Goal: Task Accomplishment & Management: Manage account settings

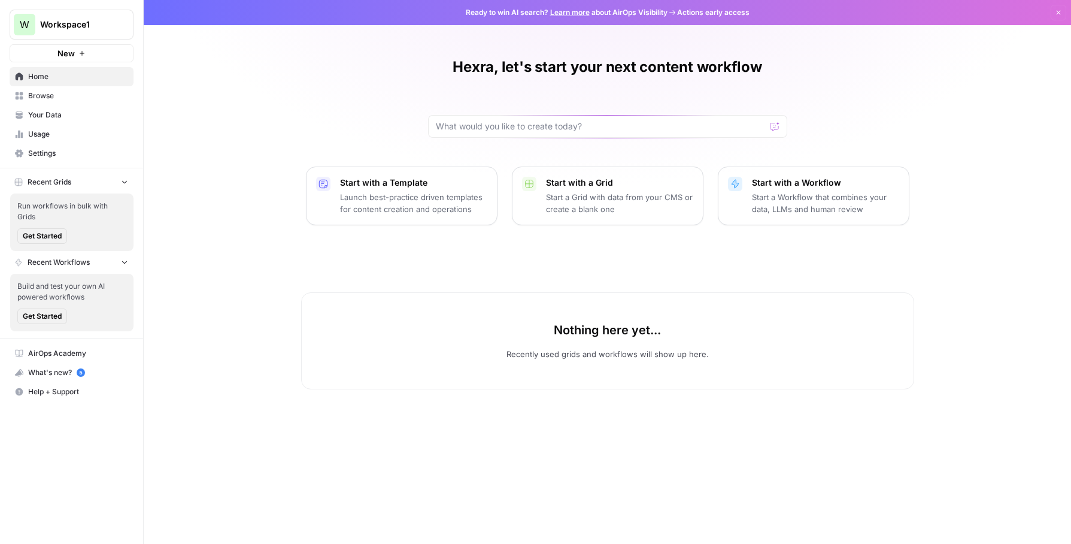
click at [53, 156] on span "Settings" at bounding box center [78, 153] width 100 height 11
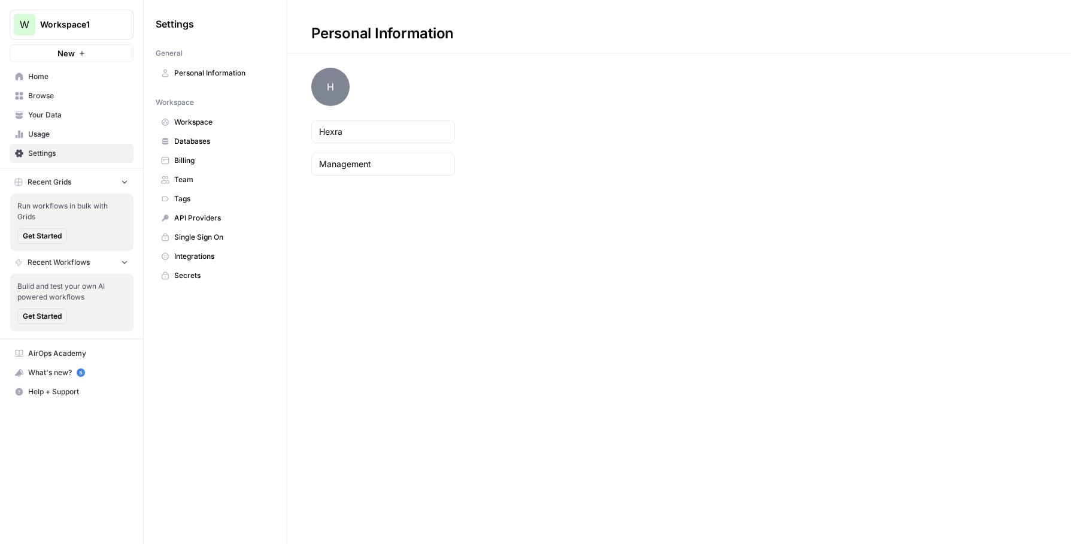
click at [202, 118] on span "Workspace" at bounding box center [221, 122] width 95 height 11
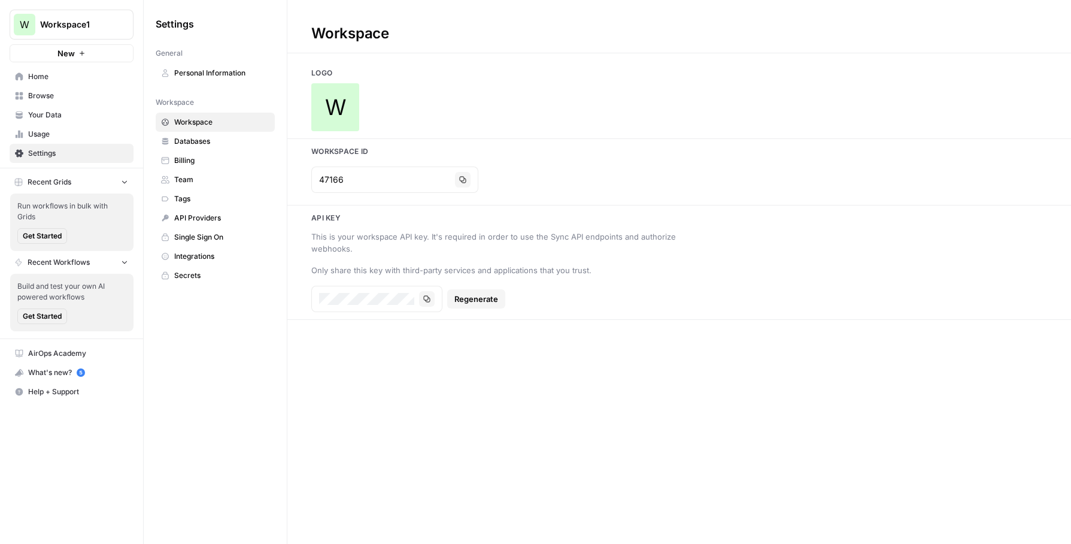
click at [211, 177] on span "Team" at bounding box center [221, 179] width 95 height 11
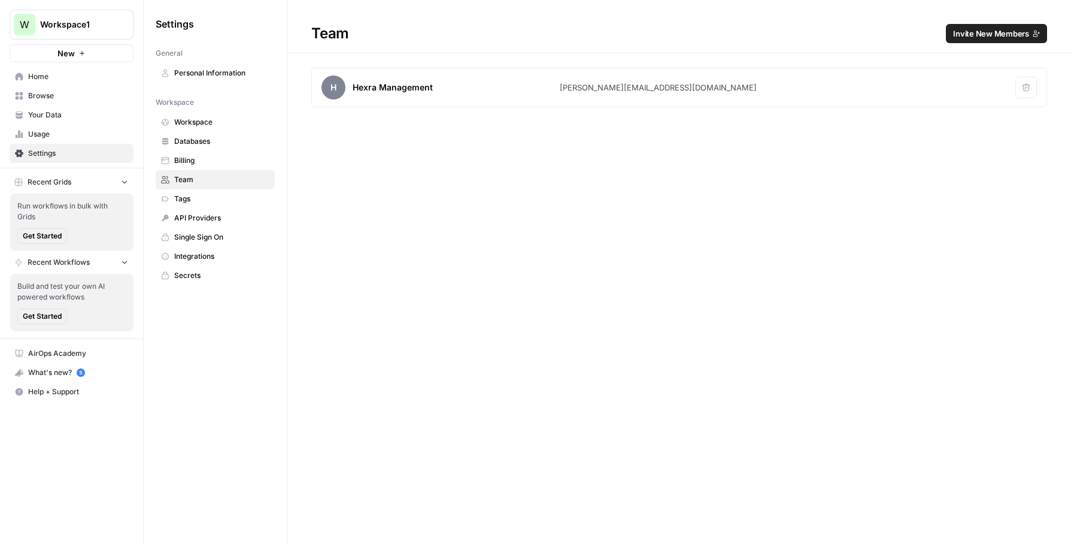
click at [991, 33] on span "Invite New Members" at bounding box center [991, 34] width 76 height 12
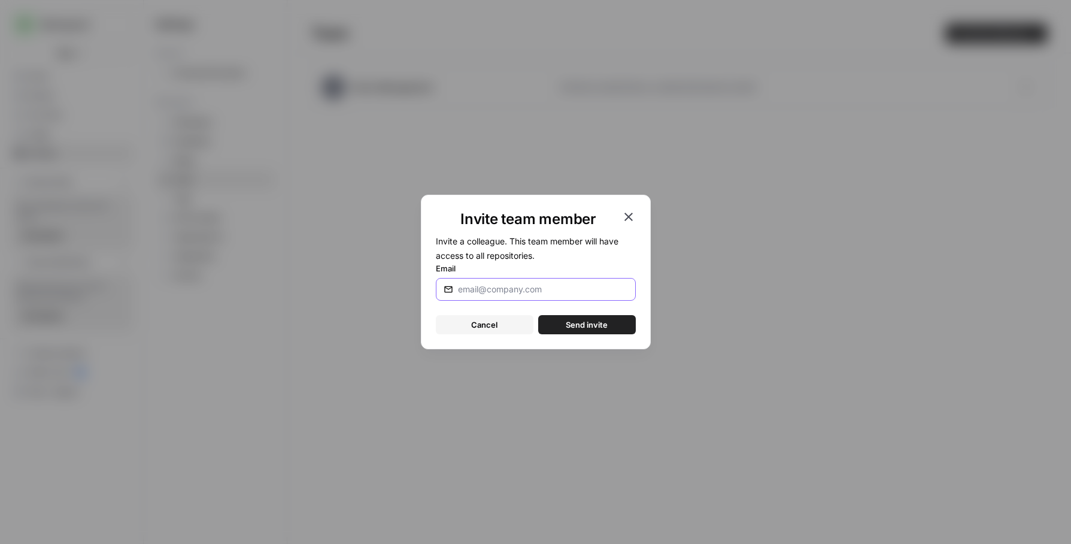
click at [543, 290] on input "Email" at bounding box center [543, 289] width 170 height 12
type input "[EMAIL_ADDRESS][DOMAIN_NAME]"
click at [586, 326] on span "Send invite" at bounding box center [587, 325] width 42 height 12
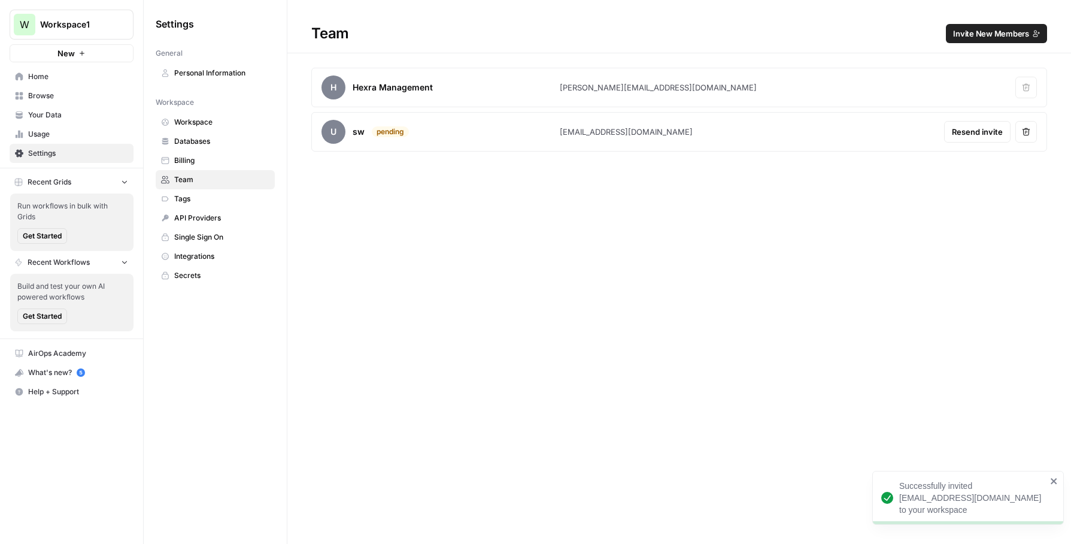
click at [973, 33] on span "Invite New Members" at bounding box center [991, 34] width 76 height 12
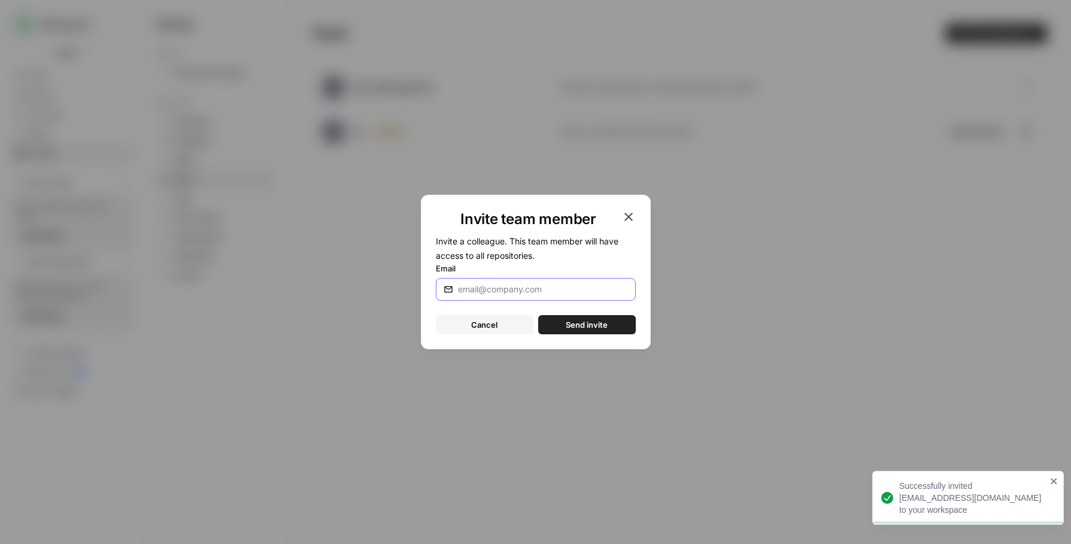
click at [571, 284] on input "Email" at bounding box center [543, 289] width 170 height 12
paste input "[EMAIL_ADDRESS][DOMAIN_NAME]"
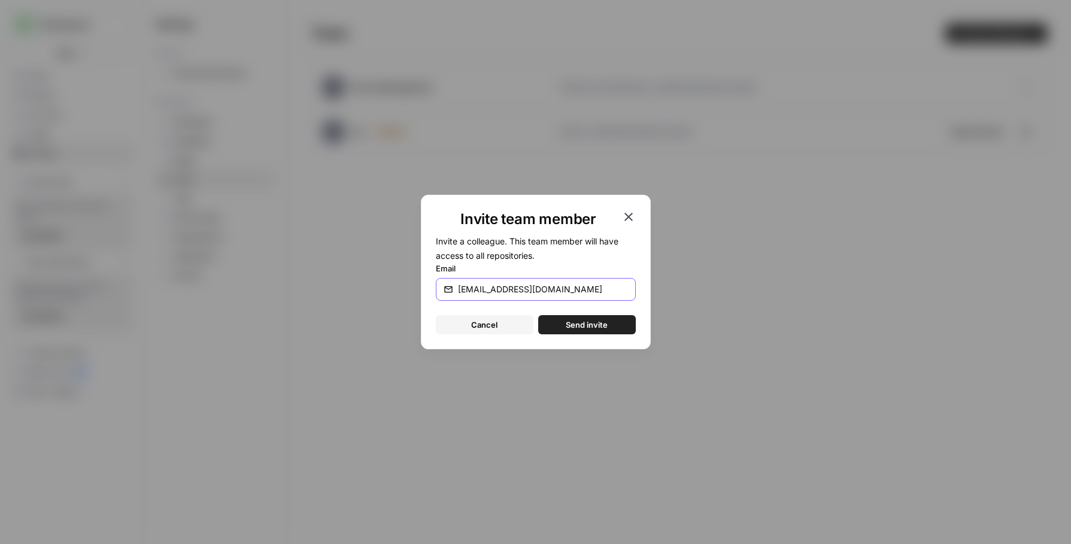
type input "[EMAIL_ADDRESS][DOMAIN_NAME]"
click at [584, 326] on span "Send invite" at bounding box center [587, 325] width 42 height 12
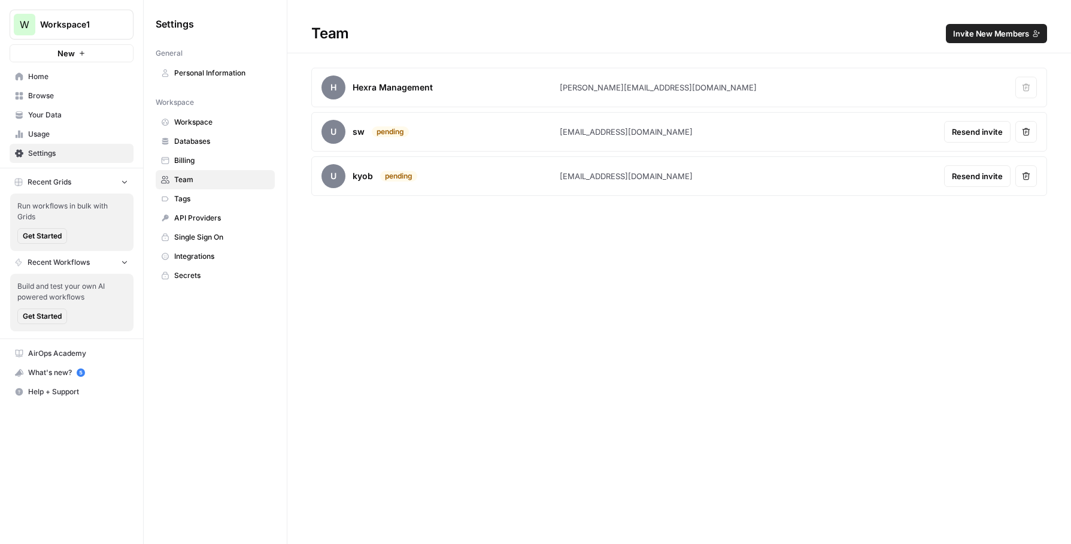
click at [497, 320] on div "Team Invite New Members H Hexra Management [PERSON_NAME][EMAIL_ADDRESS][DOMAIN_…" at bounding box center [679, 272] width 784 height 544
click at [990, 134] on span "Resend invite" at bounding box center [977, 132] width 51 height 12
click at [435, 230] on div "Team Invite New Members H Hexra Management [PERSON_NAME][EMAIL_ADDRESS][DOMAIN_…" at bounding box center [679, 272] width 784 height 544
click at [90, 57] on button "New" at bounding box center [72, 53] width 124 height 18
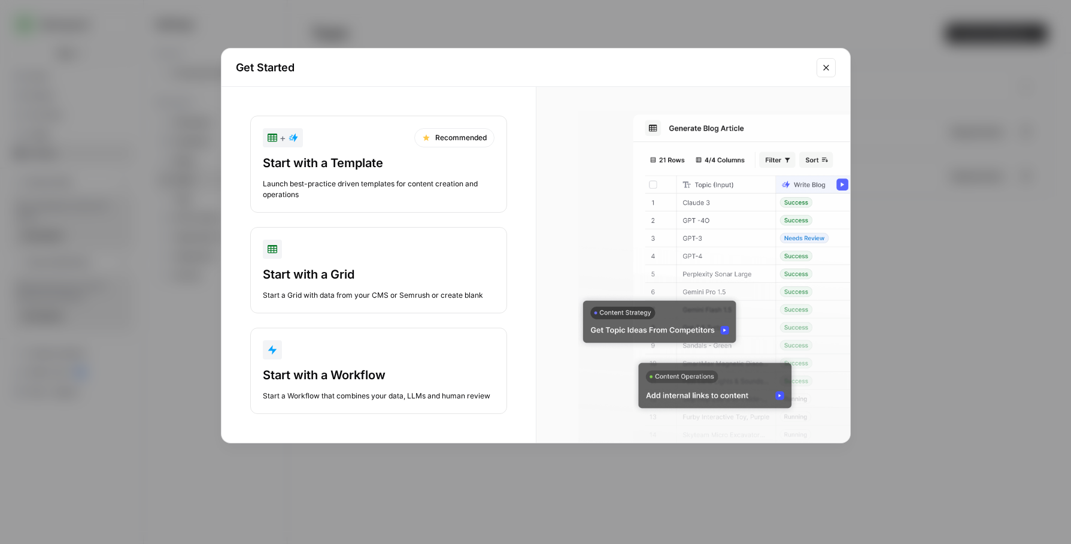
click at [428, 171] on div "Start with a Template" at bounding box center [379, 163] width 232 height 17
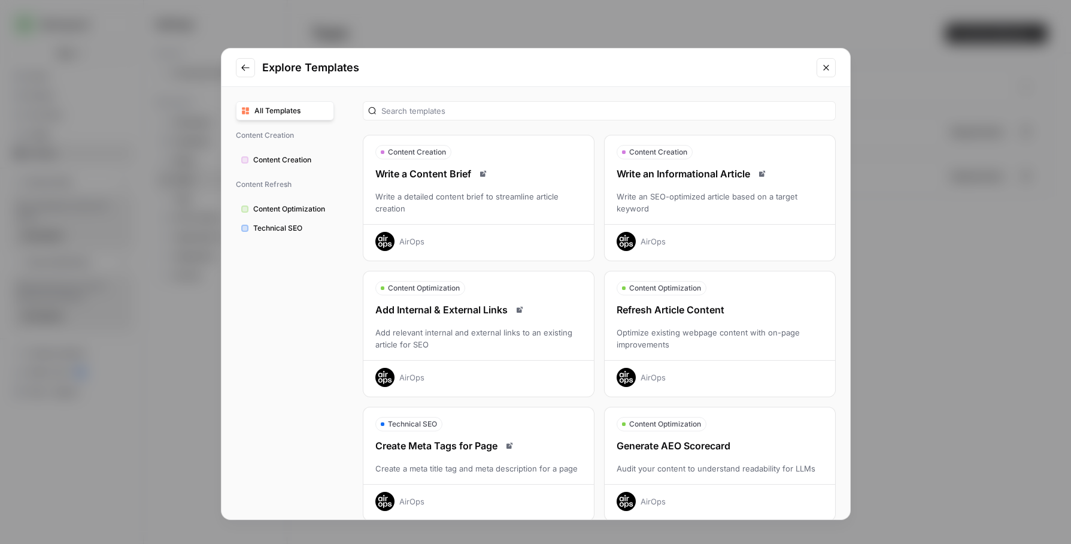
click at [830, 71] on icon "Close modal" at bounding box center [827, 68] width 10 height 10
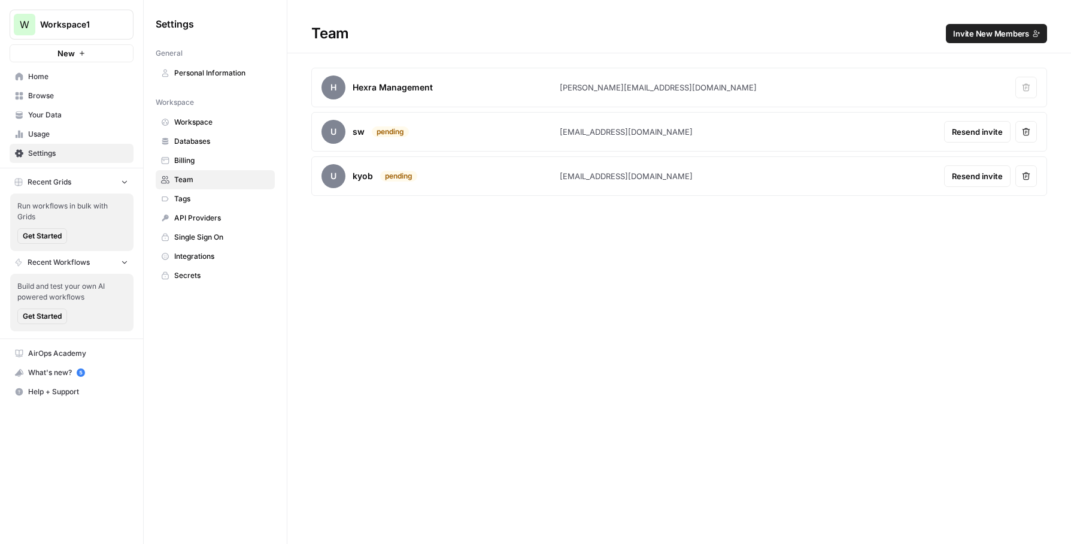
click at [986, 32] on span "Invite New Members" at bounding box center [991, 34] width 76 height 12
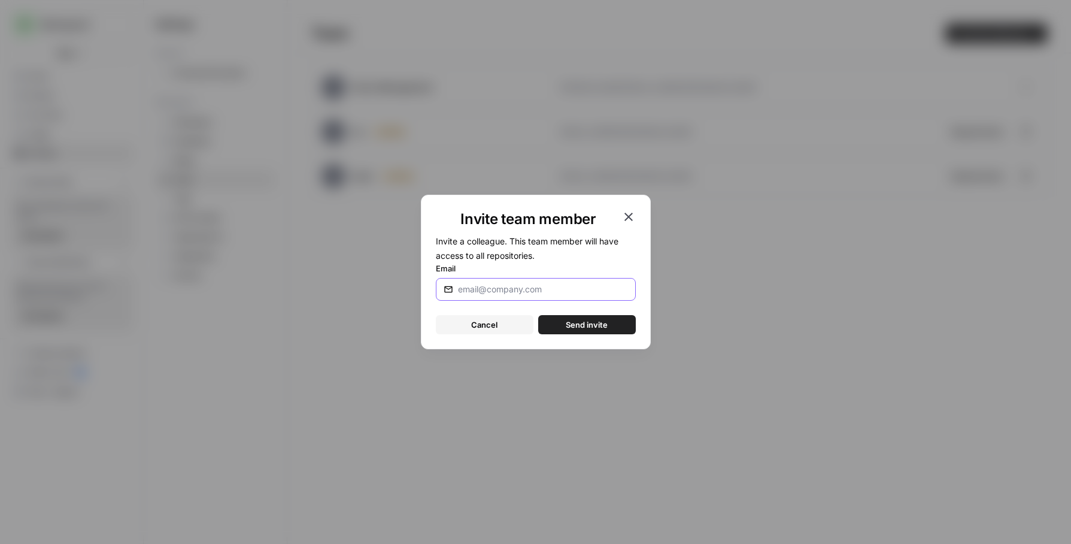
click at [549, 290] on input "Email" at bounding box center [543, 289] width 170 height 12
paste input "[EMAIL_ADDRESS][DOMAIN_NAME]"
type input "[EMAIL_ADDRESS][DOMAIN_NAME]"
click at [606, 321] on span "Send invite" at bounding box center [587, 325] width 42 height 12
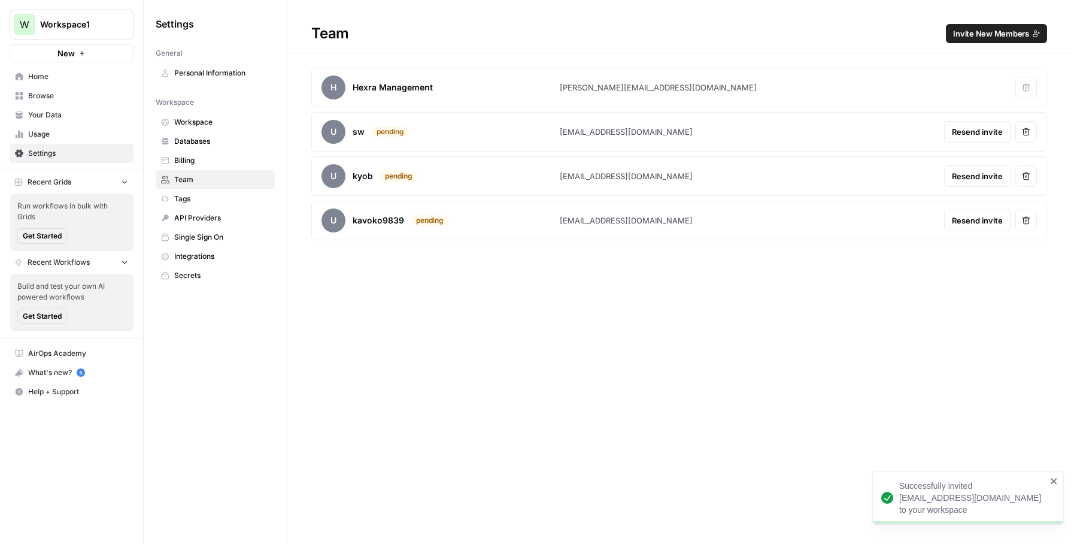
click at [981, 30] on span "Invite New Members" at bounding box center [991, 34] width 76 height 12
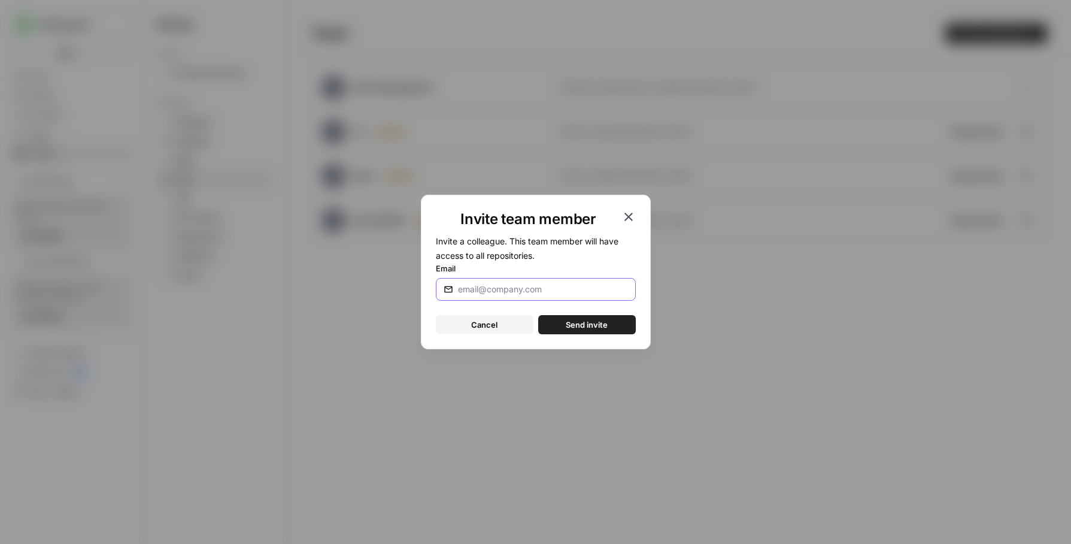
click at [492, 295] on input "Email" at bounding box center [543, 289] width 170 height 12
paste input "[EMAIL_ADDRESS][DOMAIN_NAME]"
type input "[EMAIL_ADDRESS][DOMAIN_NAME]"
click at [589, 326] on span "Send invite" at bounding box center [587, 325] width 42 height 12
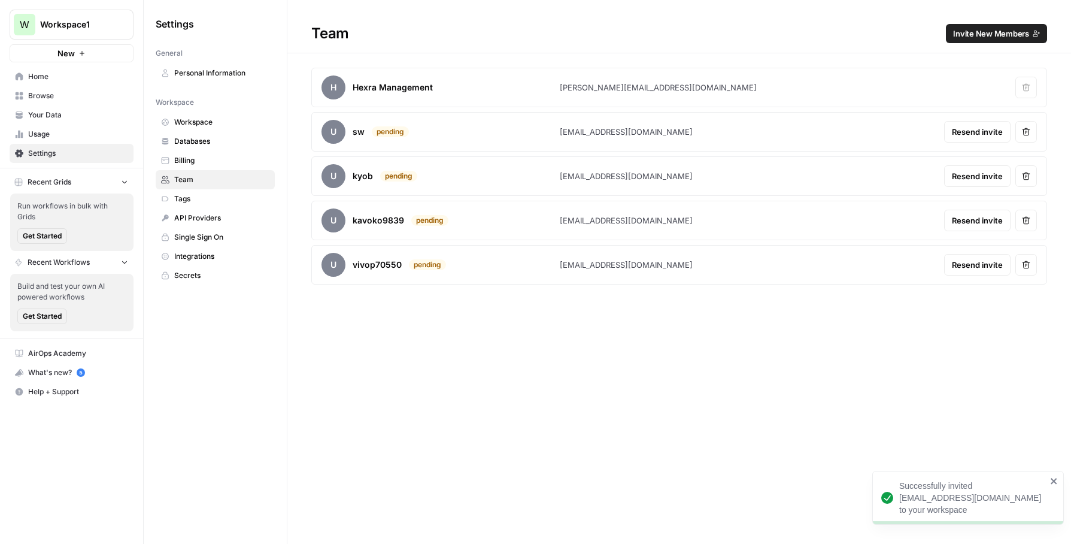
click at [1031, 222] on button "Remove user" at bounding box center [1027, 221] width 22 height 22
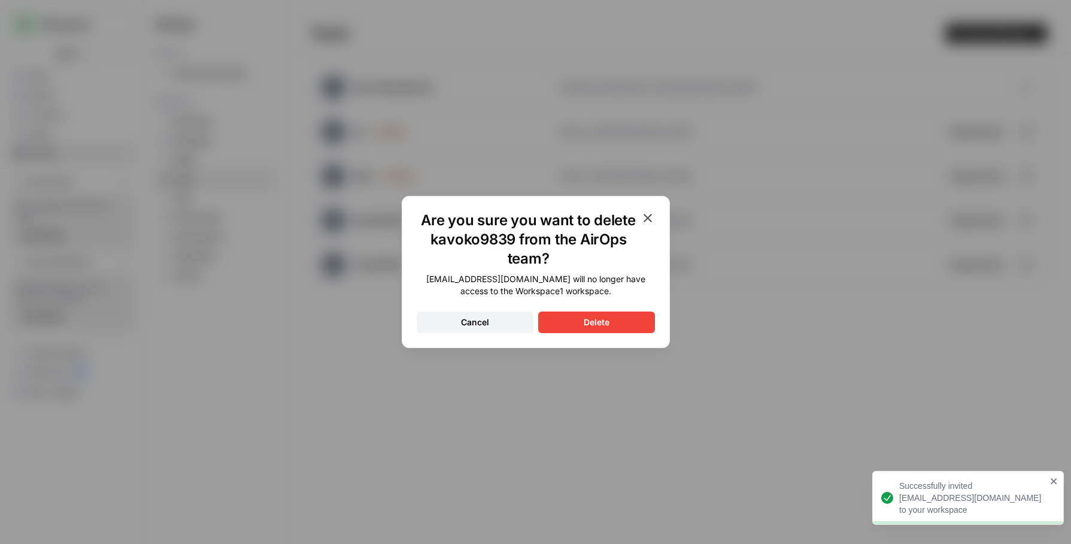
click at [577, 320] on button "Delete" at bounding box center [596, 322] width 117 height 22
